Goal: Task Accomplishment & Management: Complete application form

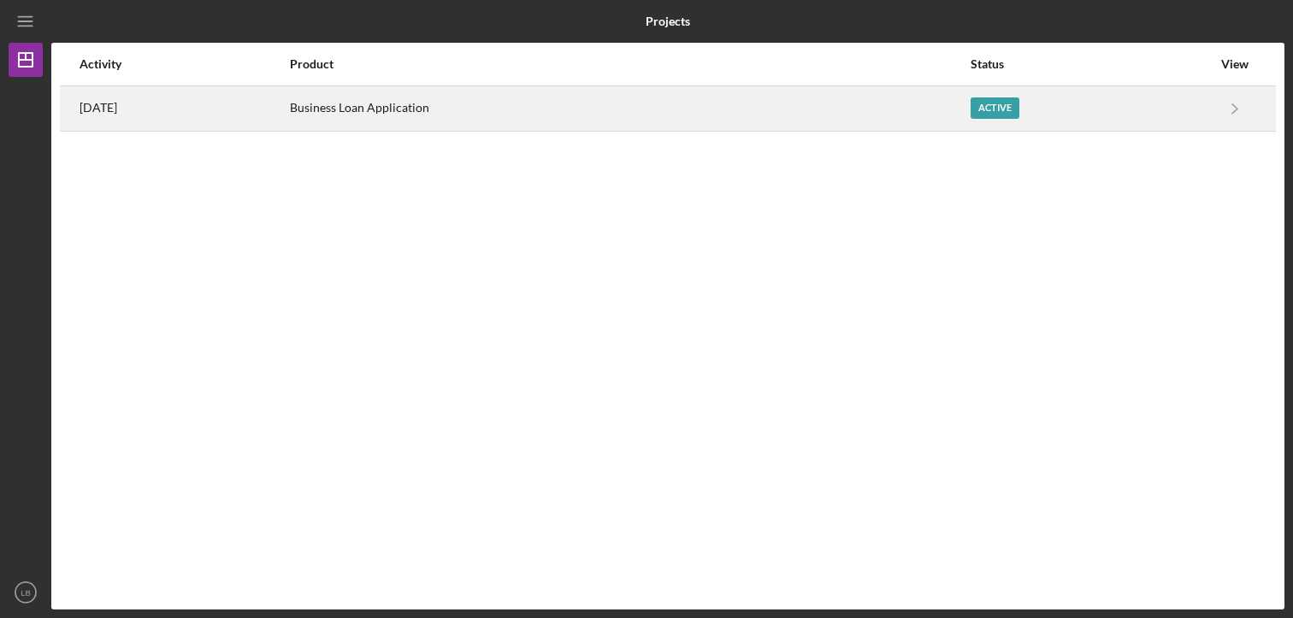
click at [376, 98] on div "Business Loan Application" at bounding box center [629, 108] width 679 height 43
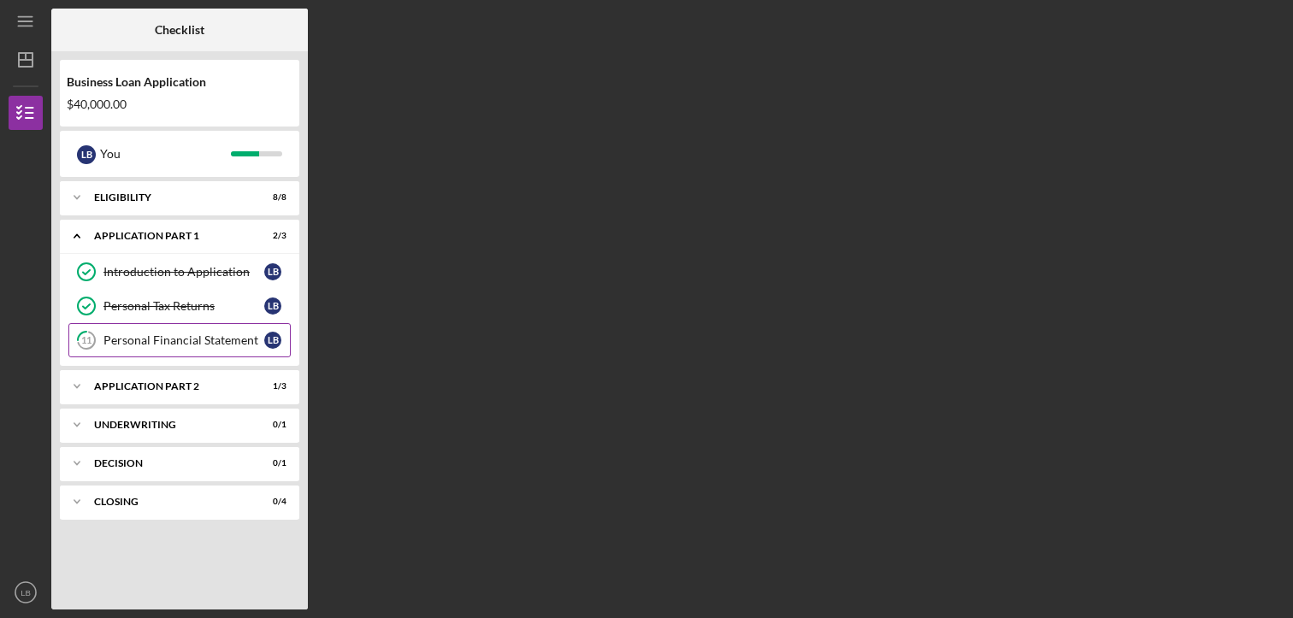
click at [192, 340] on div "Personal Financial Statement" at bounding box center [184, 341] width 161 height 14
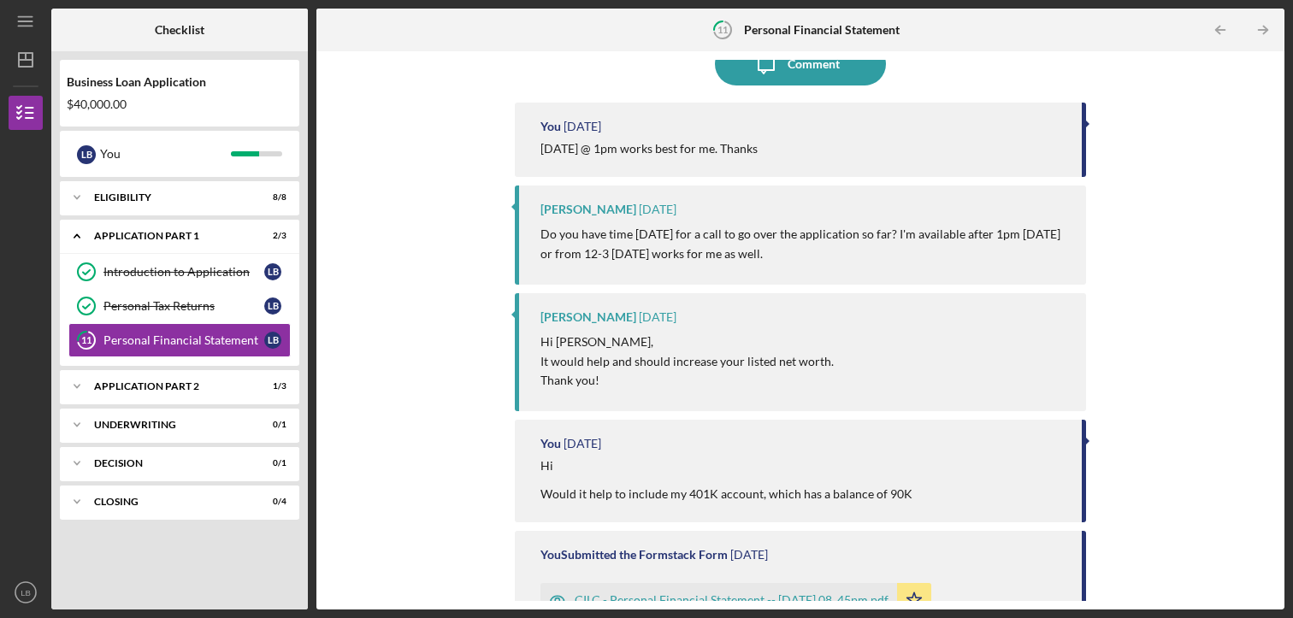
scroll to position [285, 0]
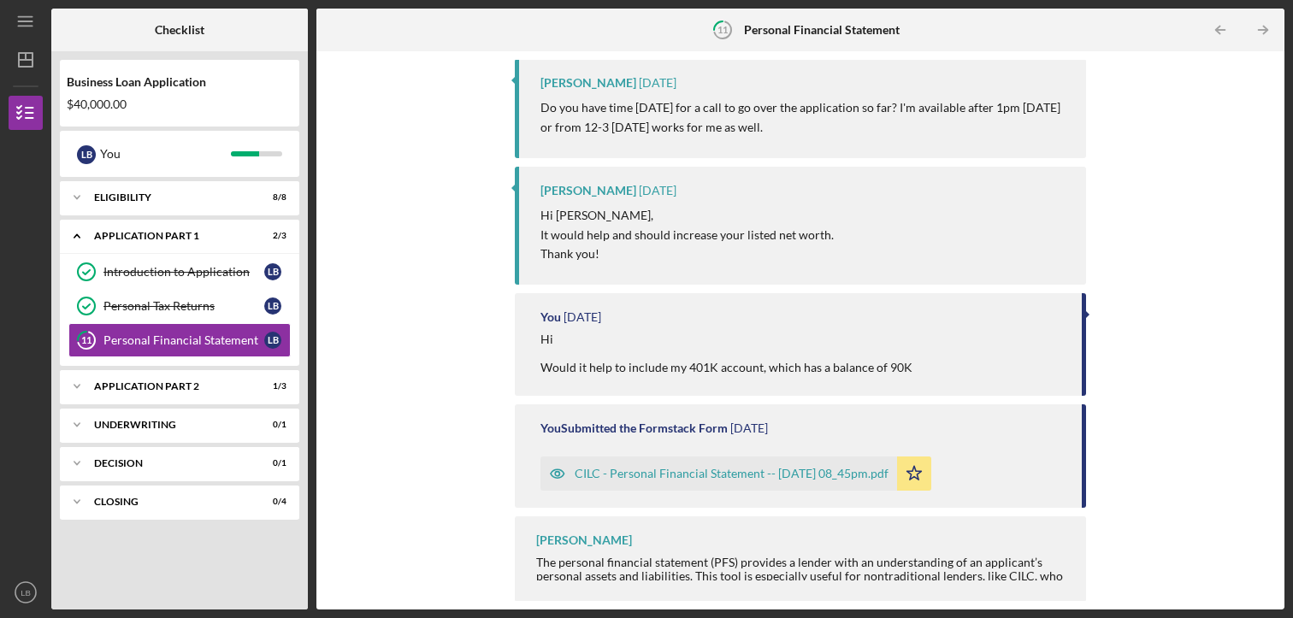
click at [660, 474] on div "CILC - Personal Financial Statement -- [DATE] 08_45pm.pdf" at bounding box center [732, 474] width 314 height 14
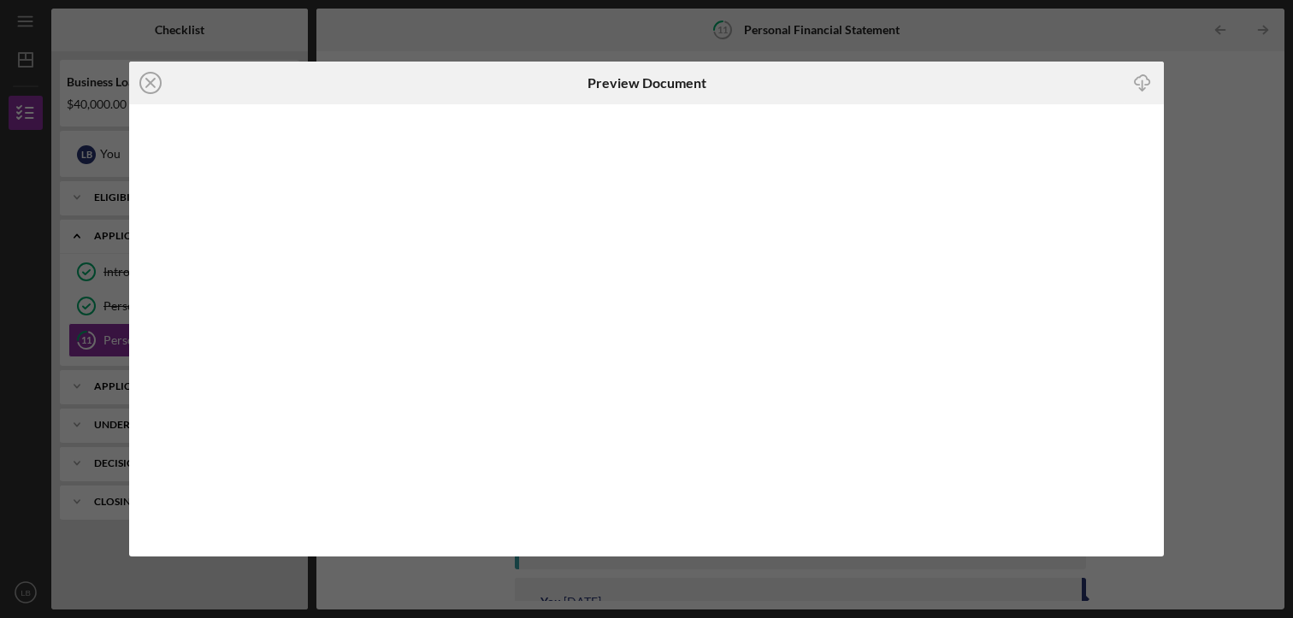
scroll to position [285, 0]
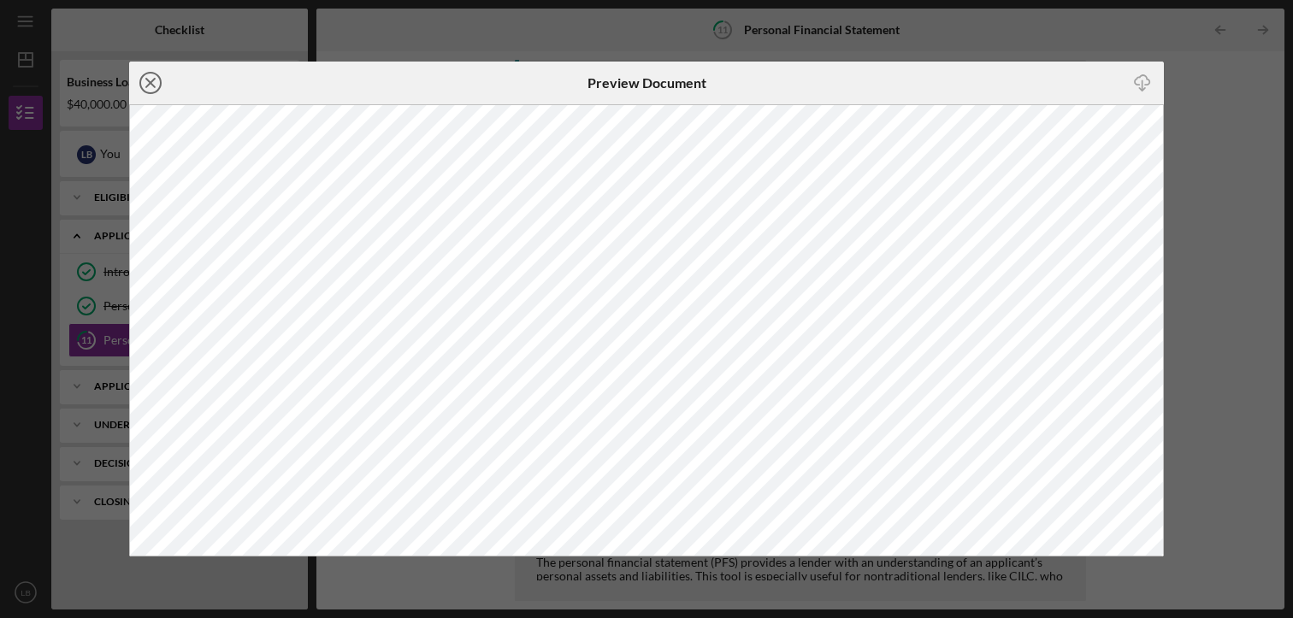
click at [151, 79] on icon "Icon/Close" at bounding box center [150, 83] width 43 height 43
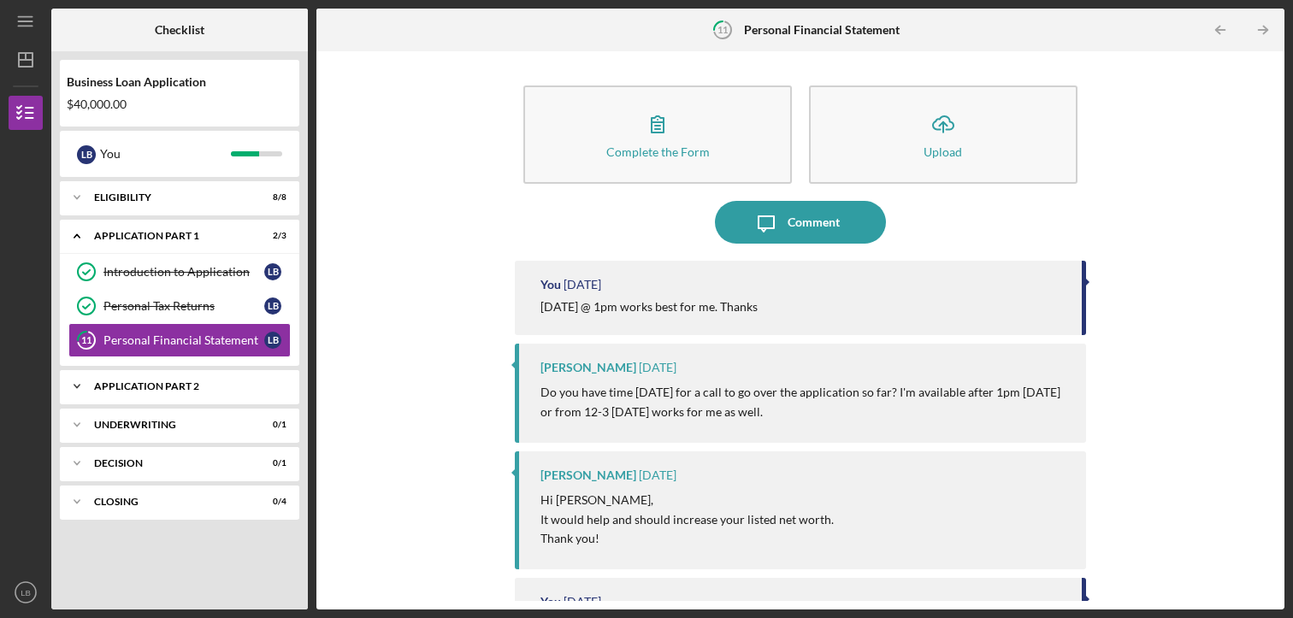
click at [163, 387] on div "Application Part 2" at bounding box center [186, 387] width 184 height 10
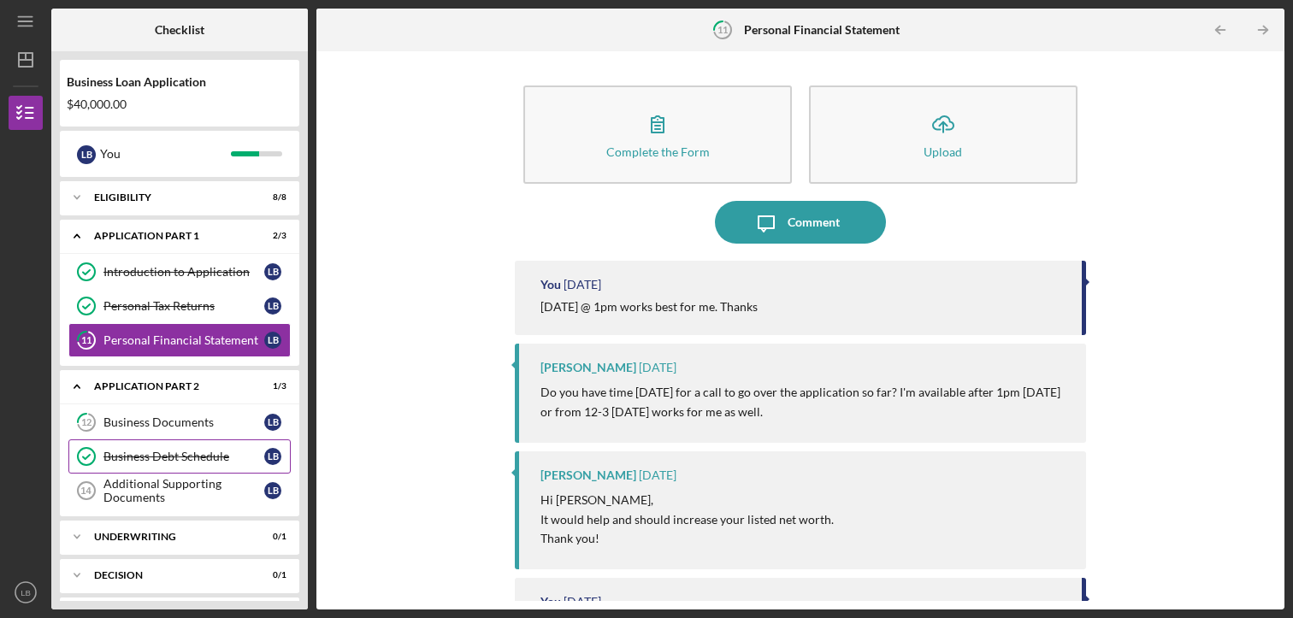
click at [152, 453] on div "Business Debt Schedule" at bounding box center [184, 457] width 161 height 14
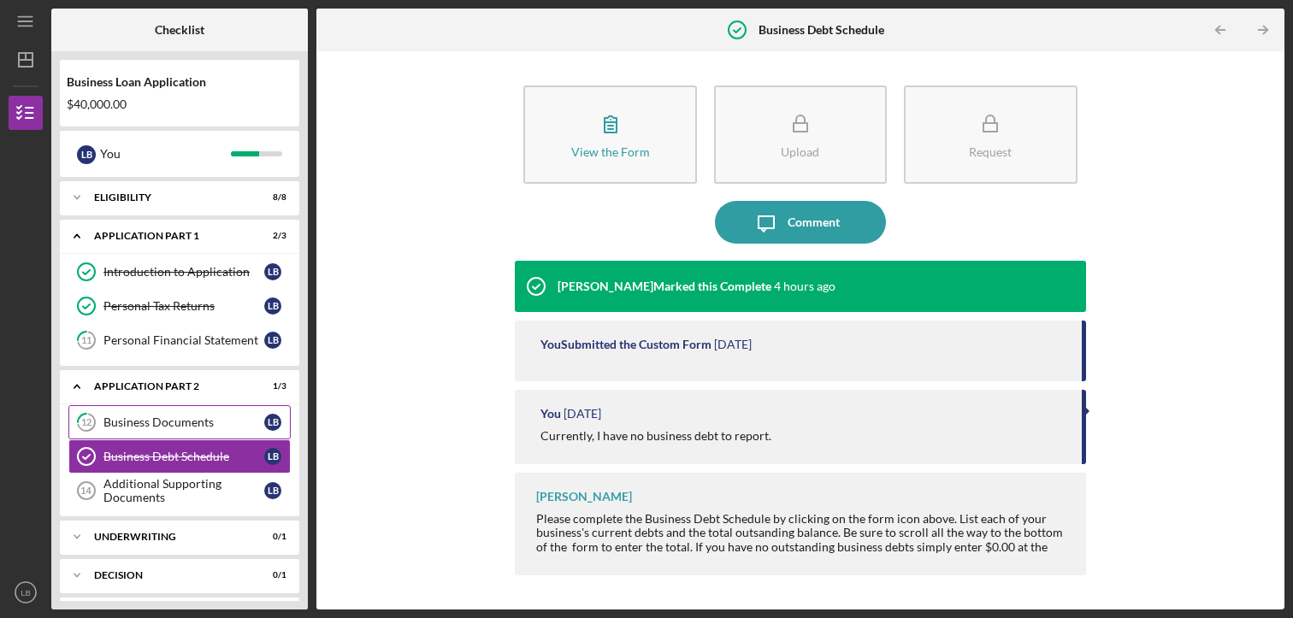
click at [127, 420] on div "Business Documents" at bounding box center [184, 423] width 161 height 14
